Goal: Transaction & Acquisition: Purchase product/service

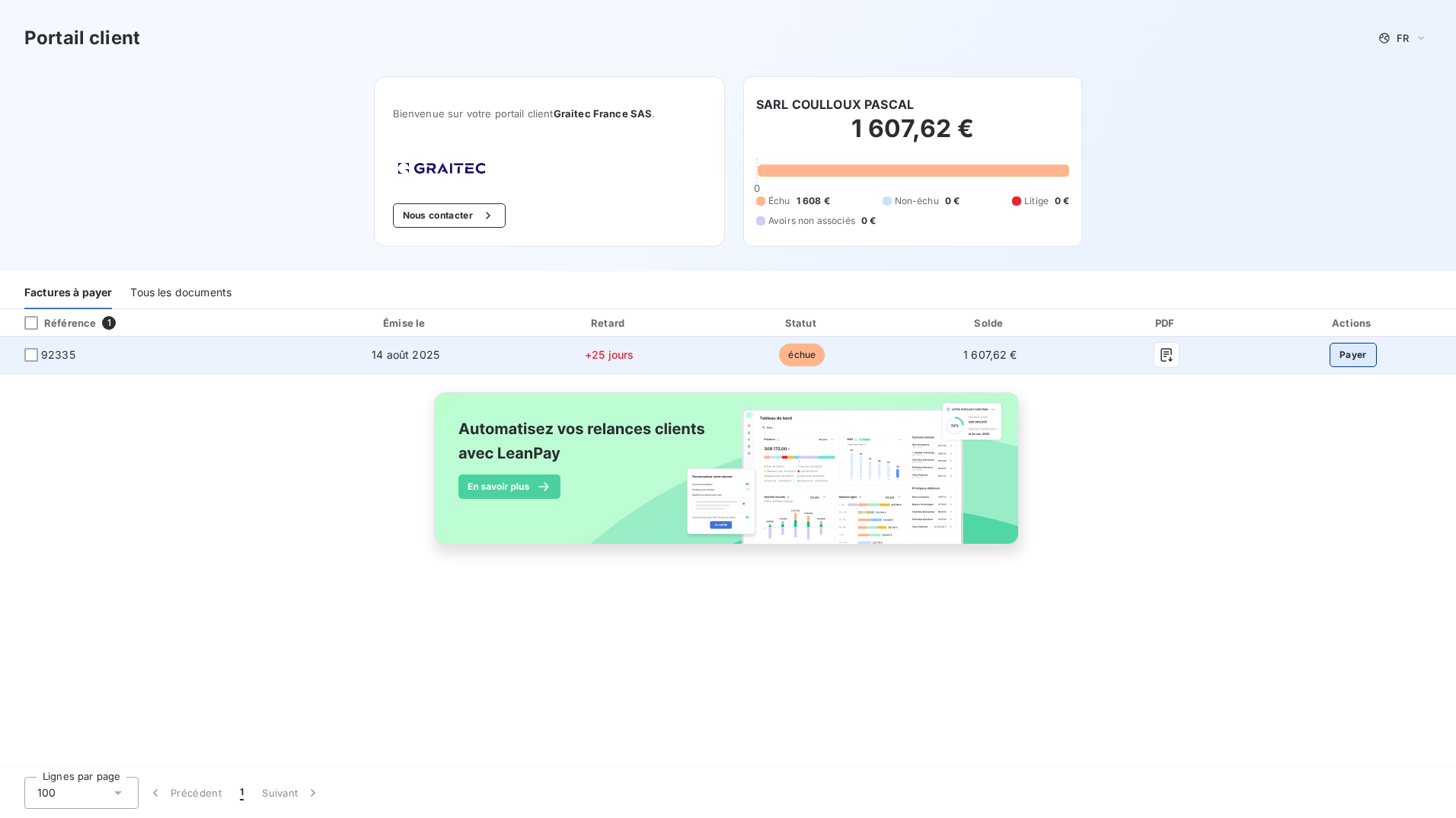
click at [1358, 355] on button "Payer" at bounding box center [1353, 355] width 47 height 24
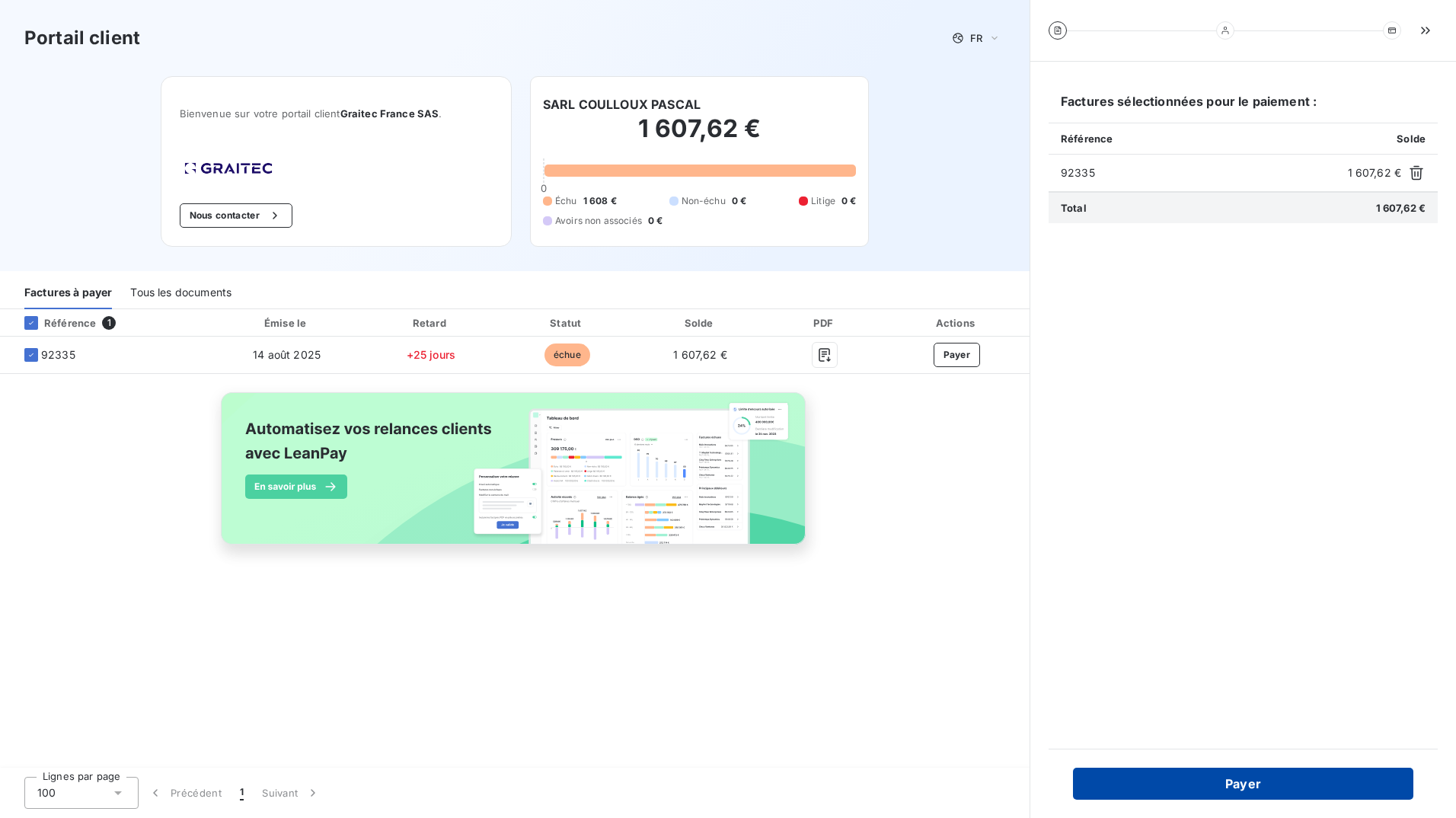
click at [1189, 776] on button "Payer" at bounding box center [1242, 783] width 340 height 32
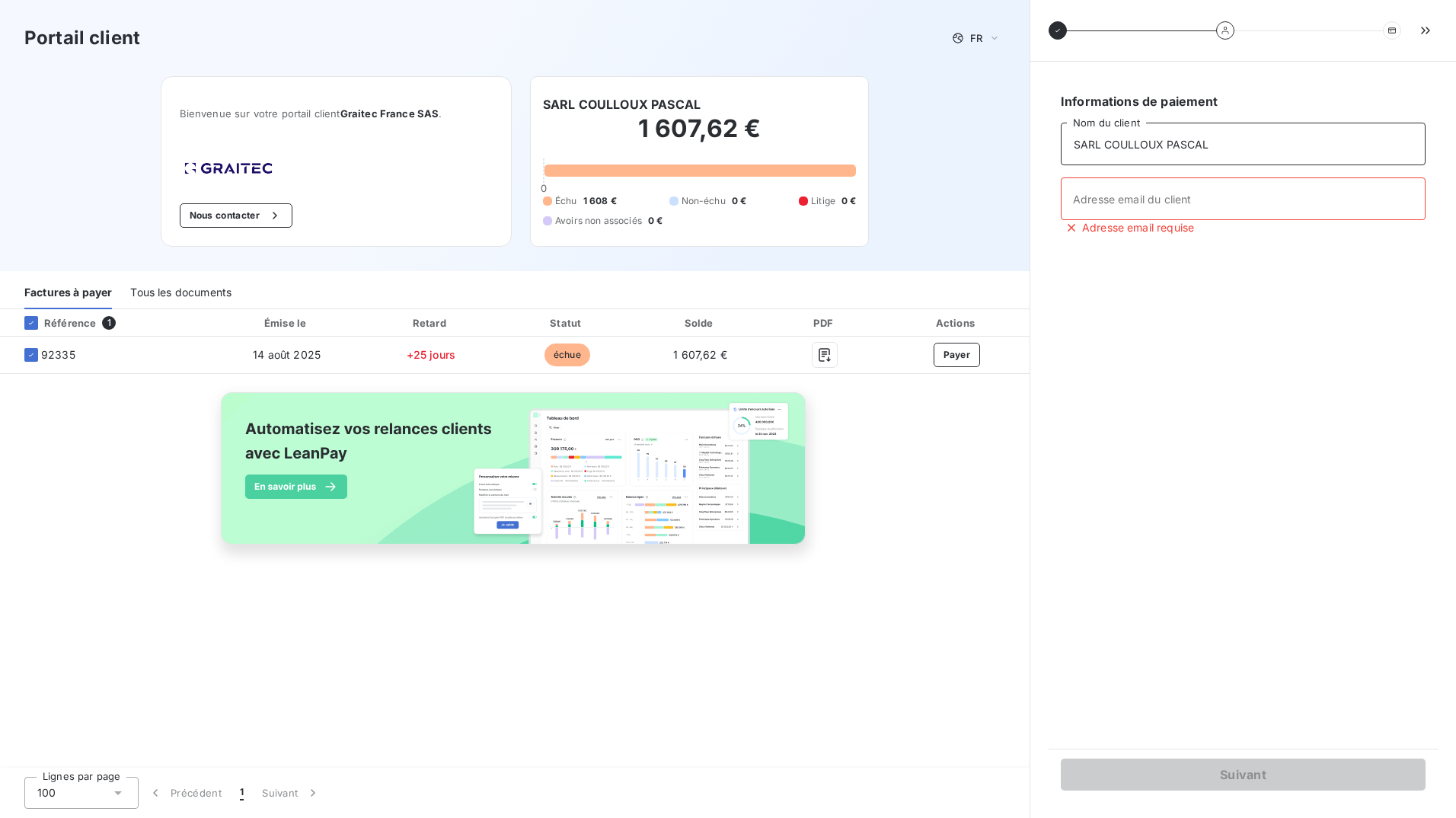
click at [1230, 140] on input "SARL COULLOUX PASCAL" at bounding box center [1242, 144] width 364 height 43
click at [1136, 199] on input "Adresse email du client" at bounding box center [1242, 199] width 364 height 43
type input "direction@coulloux.com"
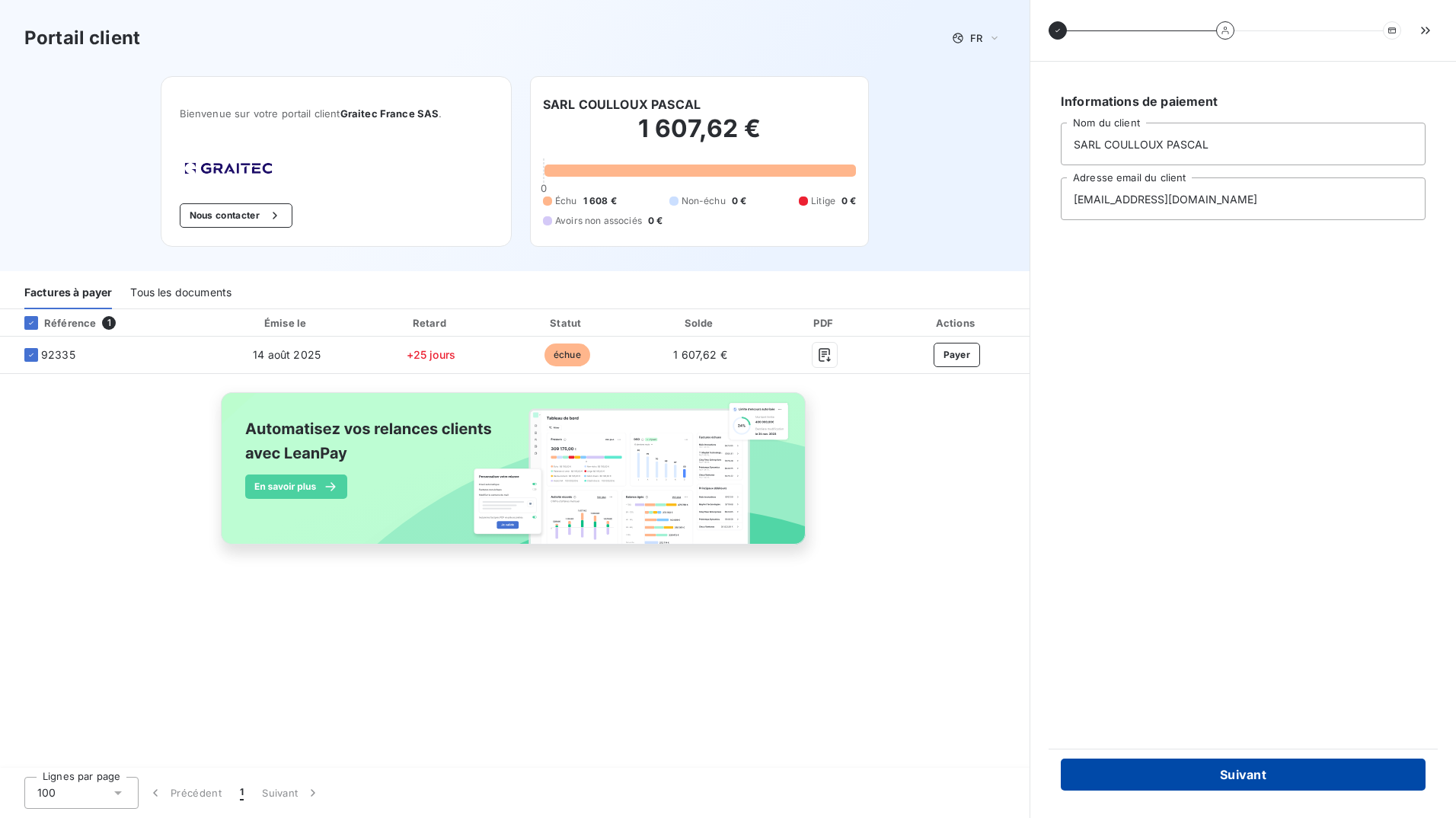
click at [1228, 776] on button "Suivant" at bounding box center [1242, 774] width 364 height 32
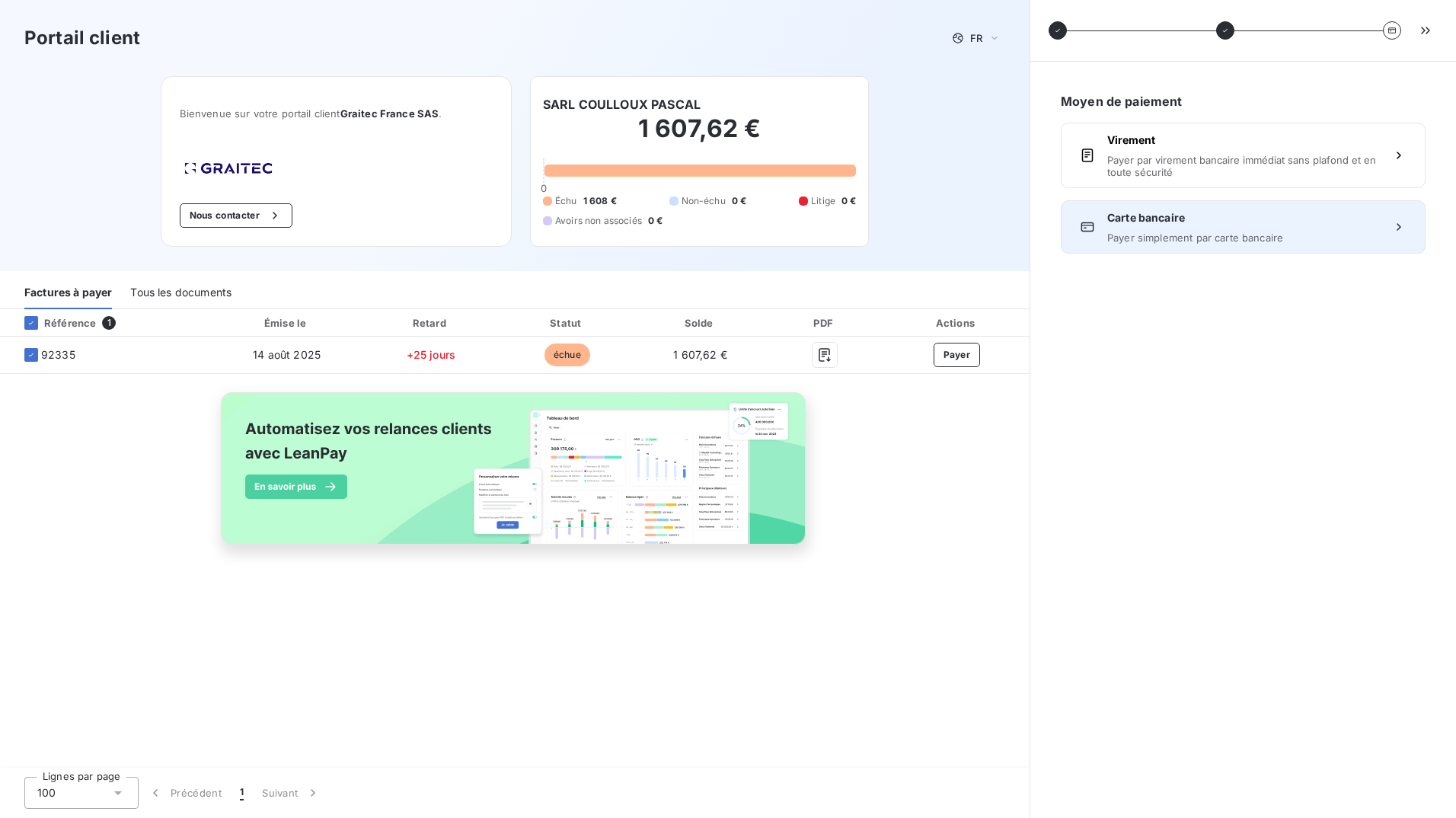
click at [1168, 225] on span "Carte bancaire" at bounding box center [1242, 218] width 272 height 15
